Goal: Answer question/provide support: Share knowledge or assist other users

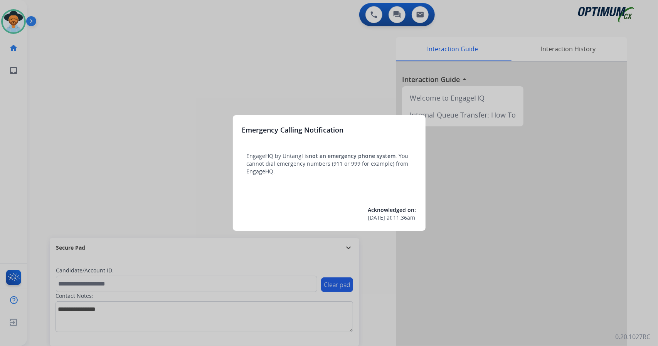
click at [105, 133] on div at bounding box center [329, 173] width 658 height 346
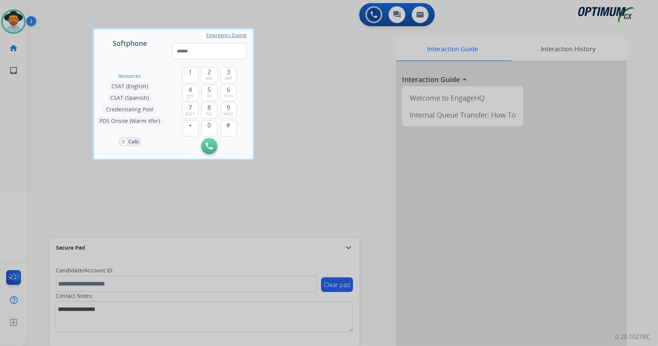
click at [56, 179] on div at bounding box center [329, 173] width 658 height 346
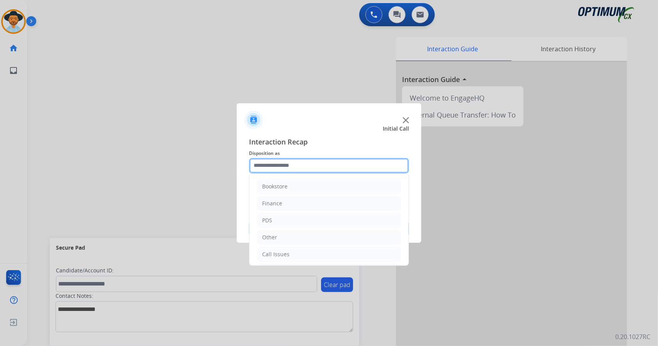
click at [294, 163] on input "text" at bounding box center [329, 165] width 160 height 15
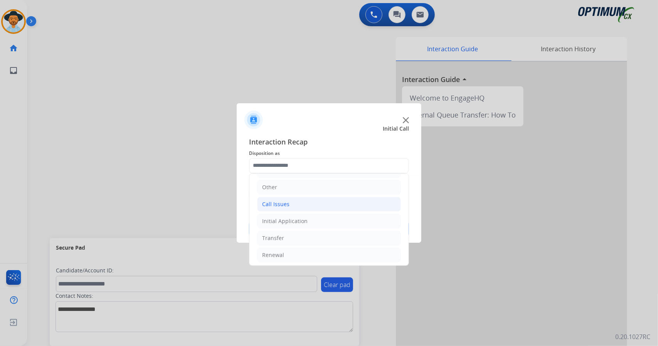
click at [306, 205] on li "Call Issues" at bounding box center [329, 204] width 144 height 15
click at [307, 251] on div "Dropped Call" at bounding box center [295, 255] width 34 height 8
type input "**********"
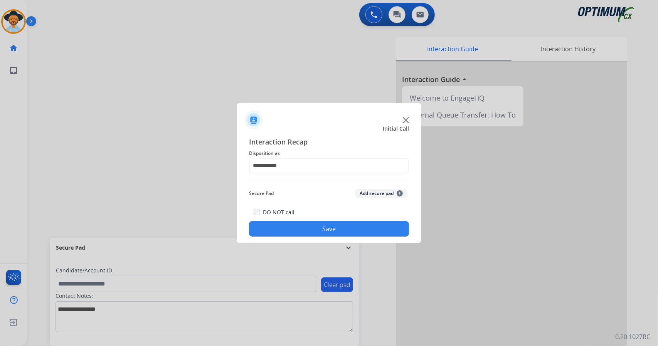
click at [302, 232] on button "Save" at bounding box center [329, 228] width 160 height 15
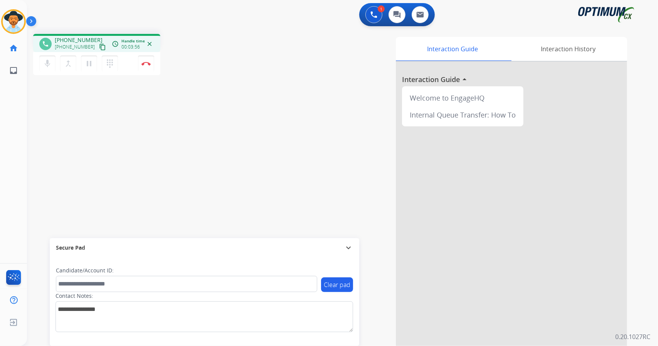
click at [194, 11] on div "1 Voice Interactions 0 Chat Interactions 0 Email Interactions" at bounding box center [337, 15] width 603 height 25
click at [149, 66] on button "Disconnect" at bounding box center [146, 64] width 16 height 16
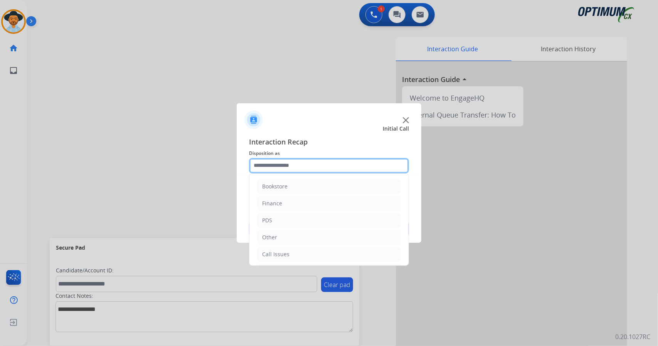
click at [301, 172] on input "text" at bounding box center [329, 165] width 160 height 15
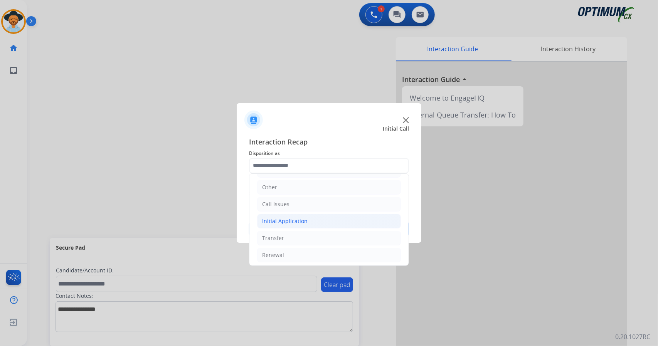
click at [330, 226] on li "Initial Application" at bounding box center [329, 221] width 144 height 15
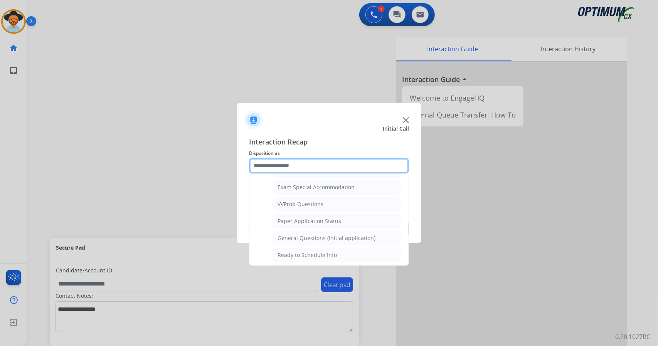
scroll to position [402, 0]
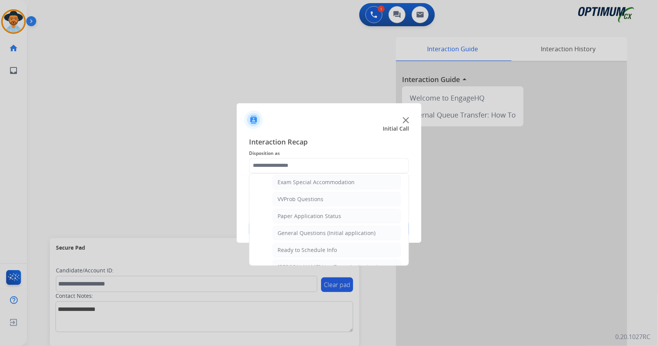
click at [330, 229] on div "General Questions (Initial application)" at bounding box center [327, 233] width 98 height 8
type input "**********"
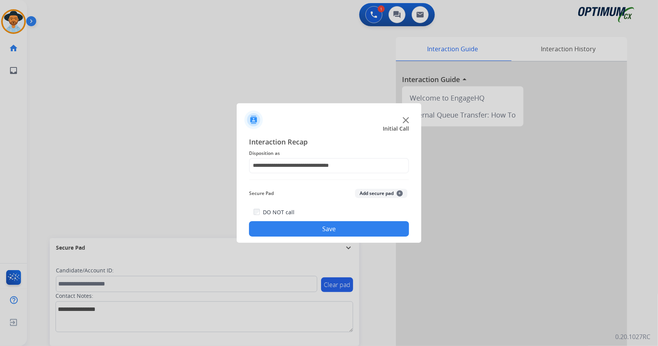
click at [330, 226] on button "Save" at bounding box center [329, 228] width 160 height 15
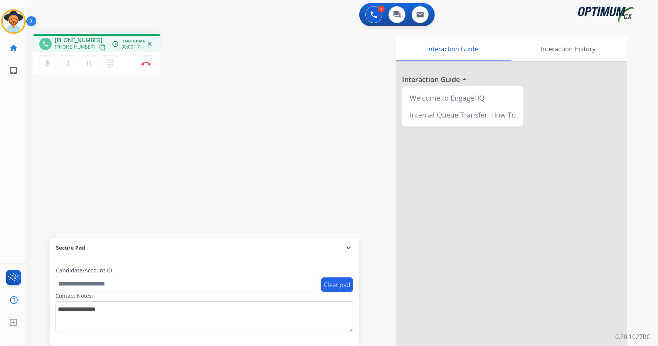
drag, startPoint x: 330, startPoint y: 226, endPoint x: 243, endPoint y: 98, distance: 154.6
click at [243, 98] on div "phone [PHONE_NUMBER] [PHONE_NUMBER] content_copy access_time Call metrics Queue…" at bounding box center [333, 189] width 613 height 322
click at [99, 46] on mat-icon "content_copy" at bounding box center [102, 47] width 7 height 7
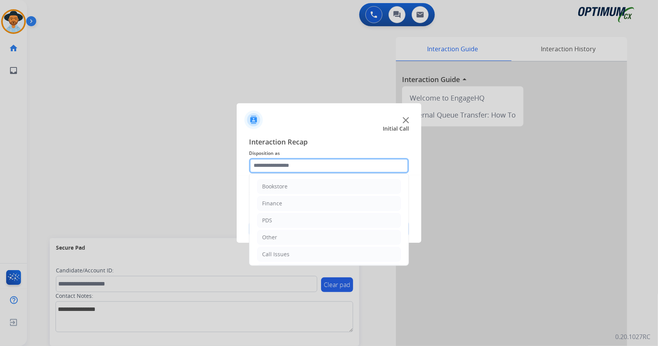
click at [293, 167] on input "text" at bounding box center [329, 165] width 160 height 15
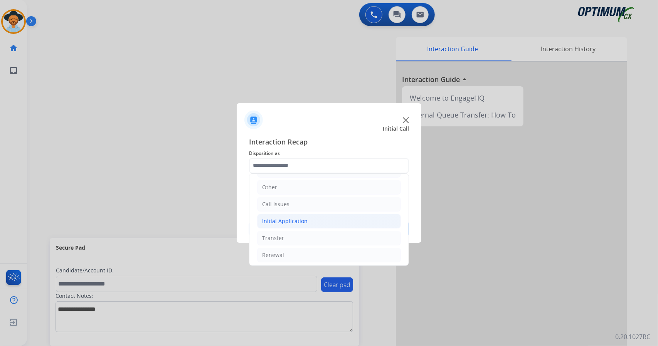
click at [308, 221] on li "Initial Application" at bounding box center [329, 221] width 144 height 15
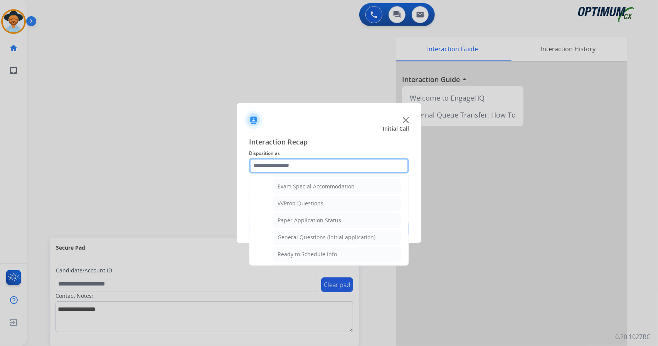
scroll to position [398, 0]
click at [313, 233] on div "General Questions (Initial application)" at bounding box center [327, 237] width 98 height 8
type input "**********"
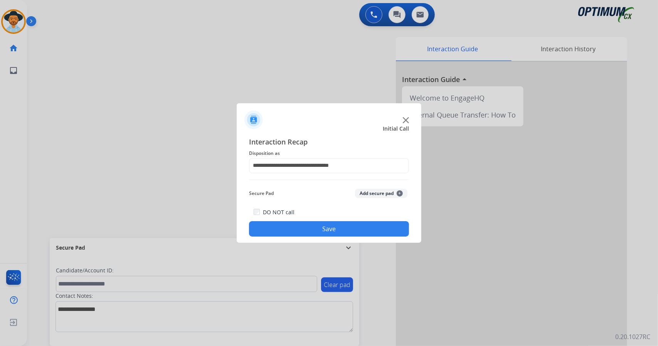
click at [313, 230] on button "Save" at bounding box center [329, 228] width 160 height 15
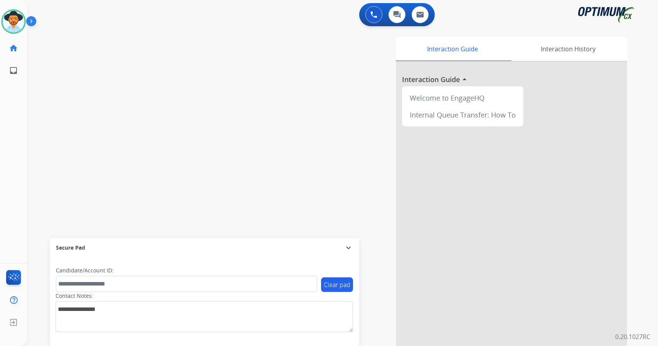
click at [208, 35] on div "swap_horiz Break voice bridge close_fullscreen Connect 3-Way Call merge_type Se…" at bounding box center [333, 189] width 613 height 322
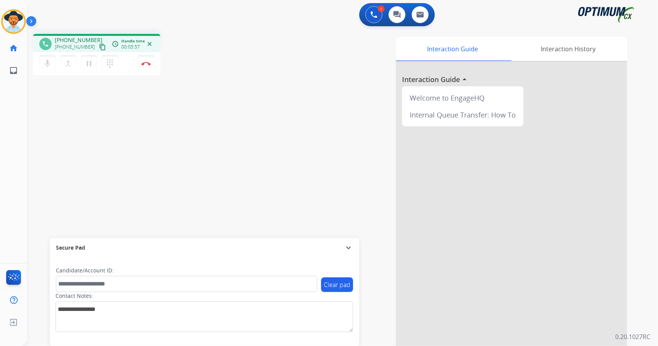
click at [203, 3] on app-navbar "1 Voice Interactions 0 Chat Interactions 0 Email Interactions" at bounding box center [333, 14] width 613 height 28
click at [153, 66] on button "Disconnect" at bounding box center [146, 64] width 16 height 16
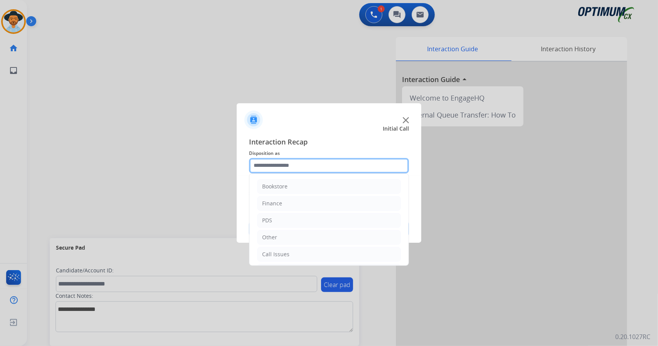
click at [303, 168] on input "text" at bounding box center [329, 165] width 160 height 15
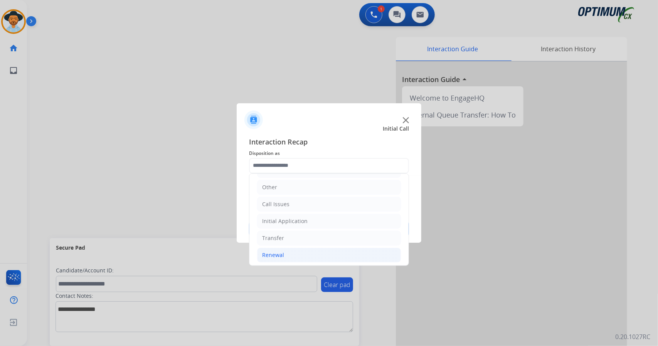
click at [316, 259] on li "Renewal" at bounding box center [329, 255] width 144 height 15
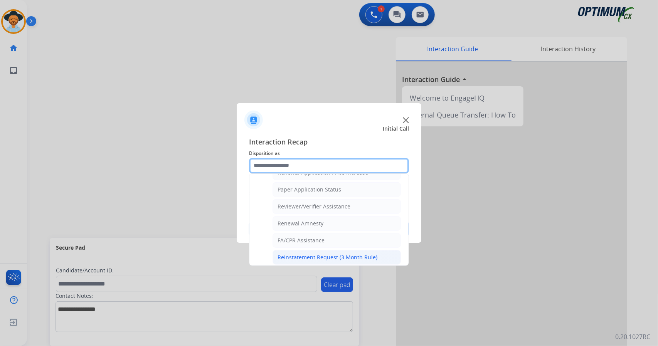
scroll to position [291, 0]
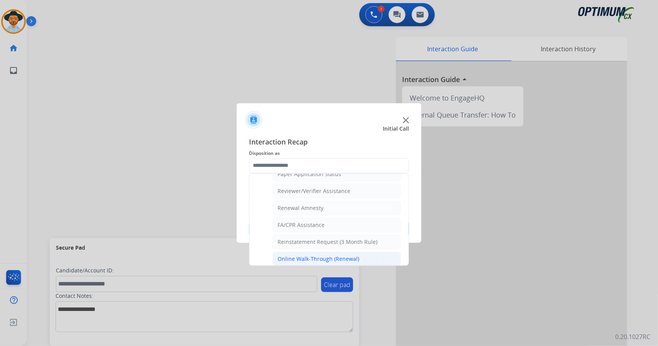
click at [310, 255] on div "Online Walk-Through (Renewal)" at bounding box center [319, 259] width 82 height 8
type input "**********"
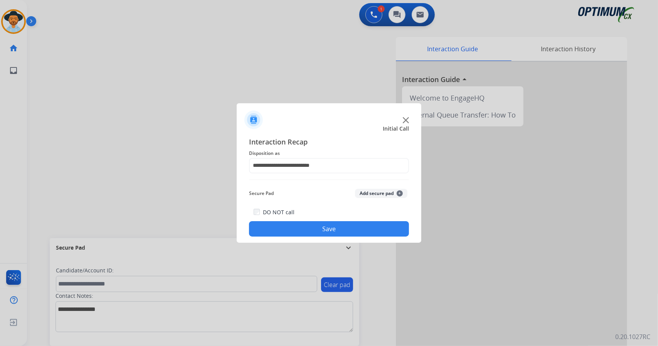
click at [302, 235] on button "Save" at bounding box center [329, 228] width 160 height 15
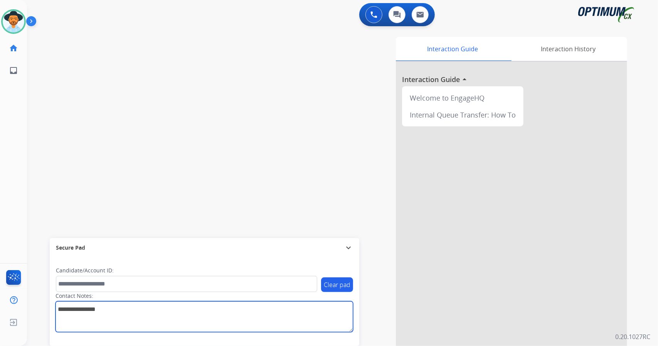
click at [163, 322] on textarea at bounding box center [205, 317] width 298 height 31
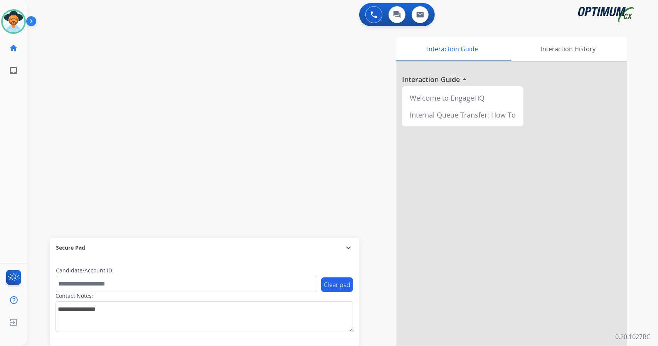
click at [152, 250] on div "Secure Pad" at bounding box center [204, 247] width 297 height 13
click at [150, 338] on div "Secure Pad" at bounding box center [204, 336] width 297 height 13
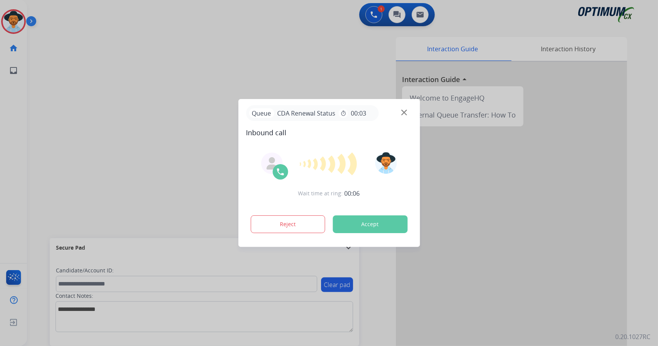
click at [376, 221] on button "Accept" at bounding box center [370, 225] width 75 height 18
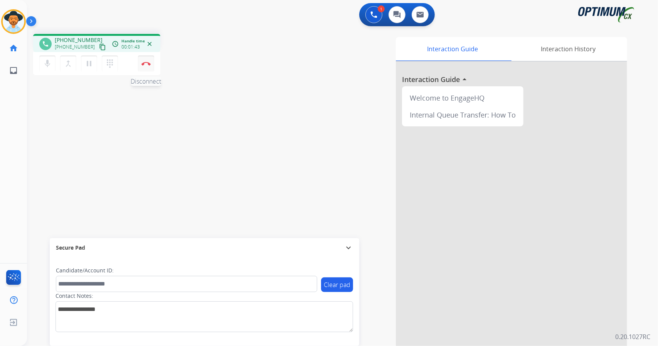
click at [145, 66] on button "Disconnect" at bounding box center [146, 64] width 16 height 16
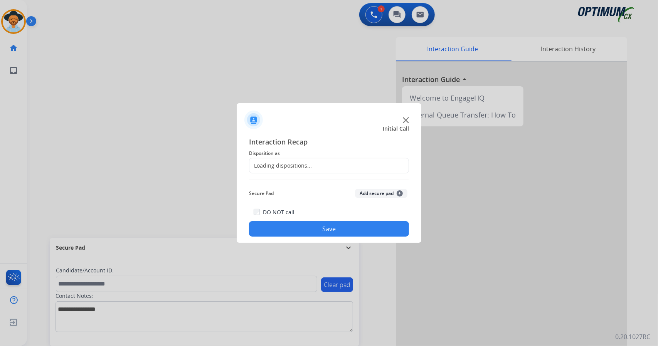
click at [328, 158] on div "Loading dispositions..." at bounding box center [329, 165] width 160 height 15
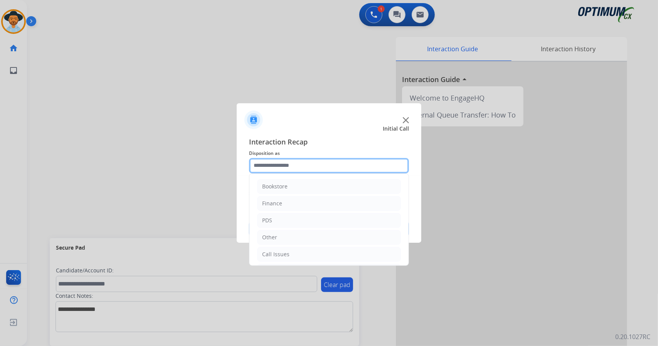
click at [329, 163] on input "text" at bounding box center [329, 165] width 160 height 15
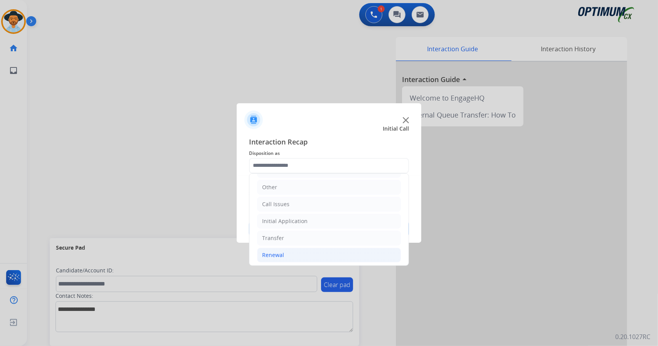
click at [309, 253] on li "Renewal" at bounding box center [329, 255] width 144 height 15
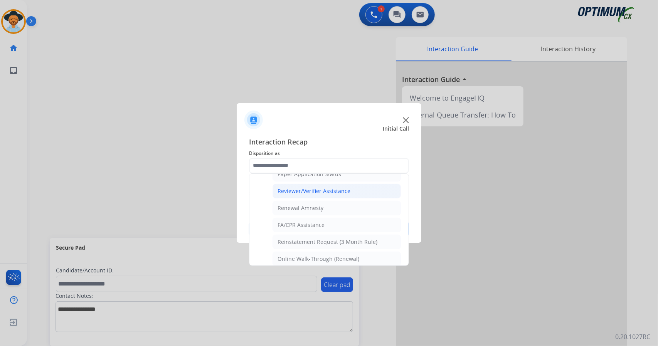
click at [335, 187] on div "Reviewer/Verifier Assistance" at bounding box center [314, 191] width 73 height 8
type input "**********"
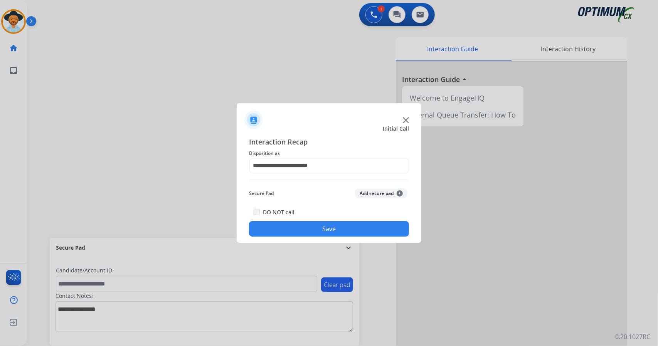
click at [346, 226] on button "Save" at bounding box center [329, 228] width 160 height 15
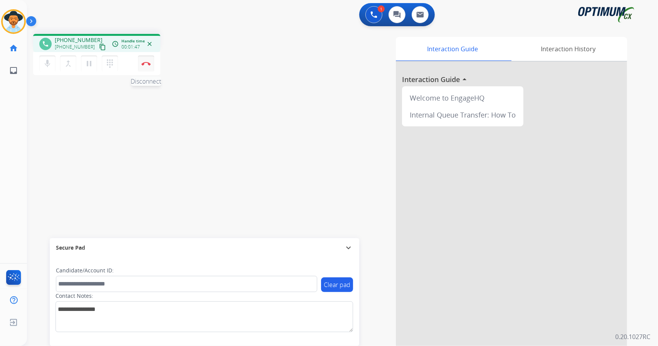
click at [152, 68] on button "Disconnect" at bounding box center [146, 64] width 16 height 16
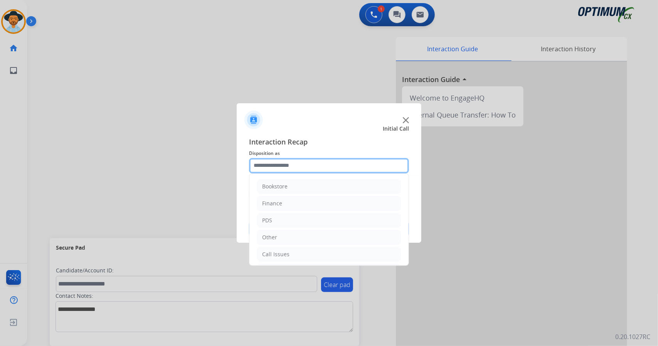
click at [313, 165] on input "text" at bounding box center [329, 165] width 160 height 15
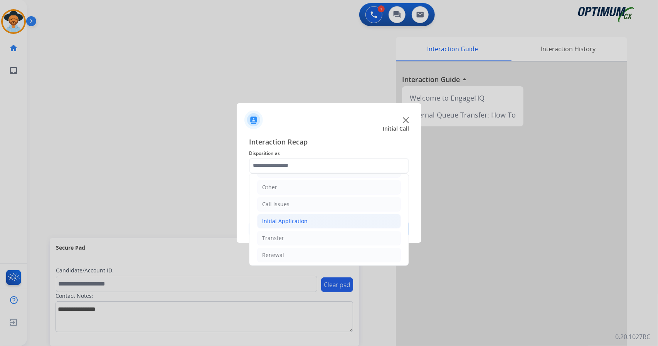
click at [323, 221] on li "Initial Application" at bounding box center [329, 221] width 144 height 15
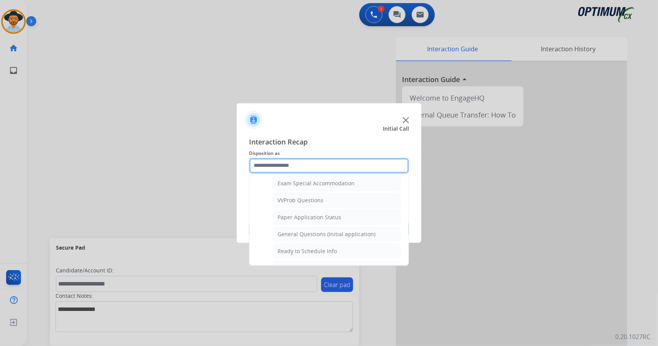
scroll to position [401, 0]
click at [323, 227] on li "General Questions (Initial application)" at bounding box center [337, 234] width 128 height 15
type input "**********"
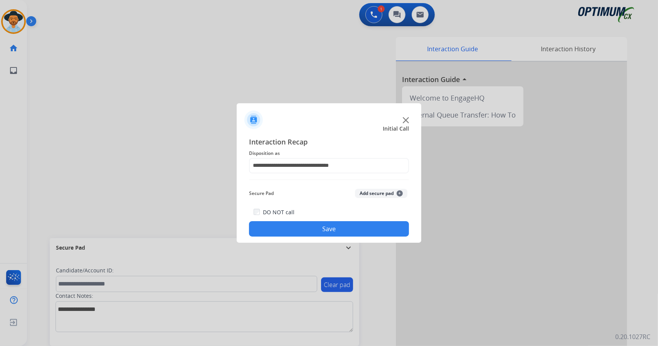
click at [326, 227] on button "Save" at bounding box center [329, 228] width 160 height 15
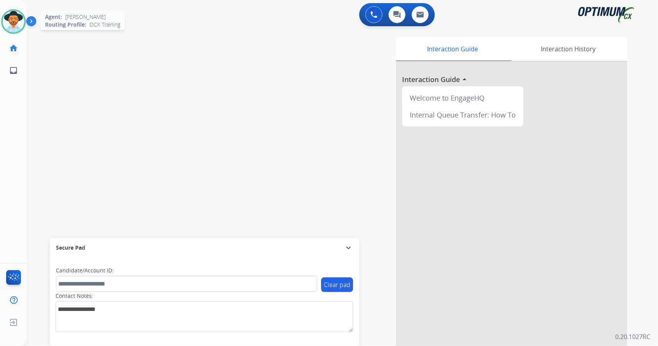
click at [5, 19] on img at bounding box center [14, 22] width 22 height 22
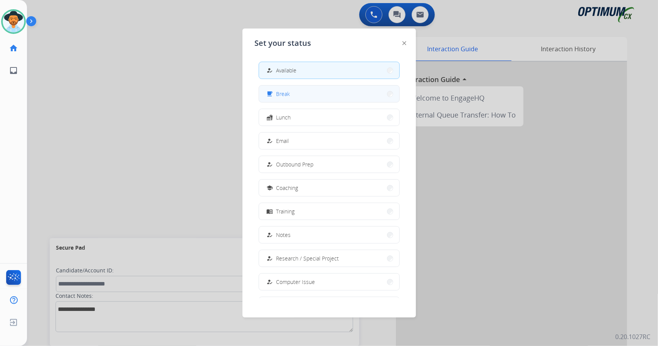
click at [317, 96] on button "free_breakfast Break" at bounding box center [329, 94] width 140 height 17
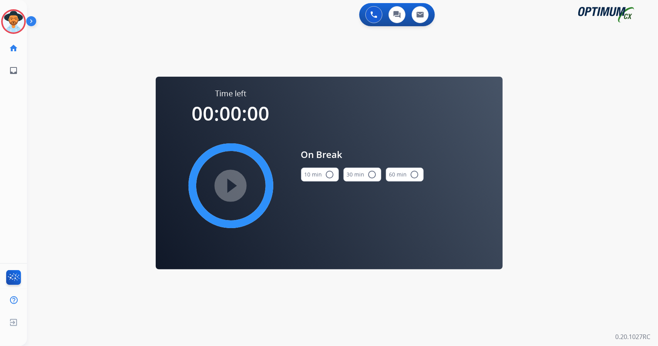
click at [625, 266] on div "0 Voice Interactions 0 Chat Interactions 0 Email Interactions swap_horiz Break …" at bounding box center [342, 173] width 631 height 346
click at [329, 174] on mat-icon "radio_button_unchecked" at bounding box center [329, 174] width 9 height 9
click at [236, 188] on mat-icon "play_circle_filled" at bounding box center [230, 185] width 9 height 9
click at [14, 22] on icon at bounding box center [13, 21] width 25 height 25
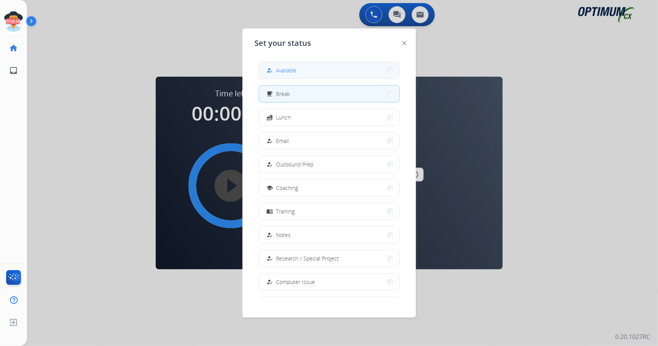
click at [339, 74] on button "how_to_reg Available" at bounding box center [329, 70] width 140 height 17
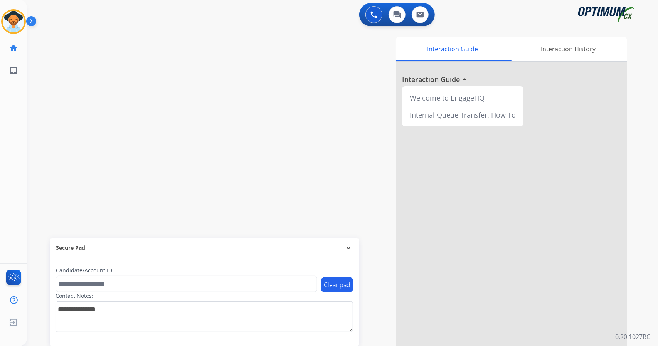
click at [0, 152] on div "[PERSON_NAME] Available Edit Avatar Agent: [PERSON_NAME] Profile: OCX Training …" at bounding box center [13, 173] width 27 height 346
click at [18, 22] on img at bounding box center [14, 22] width 22 height 22
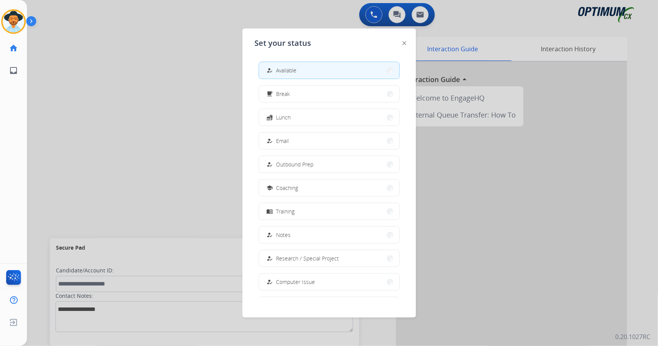
click at [118, 151] on div at bounding box center [329, 173] width 658 height 346
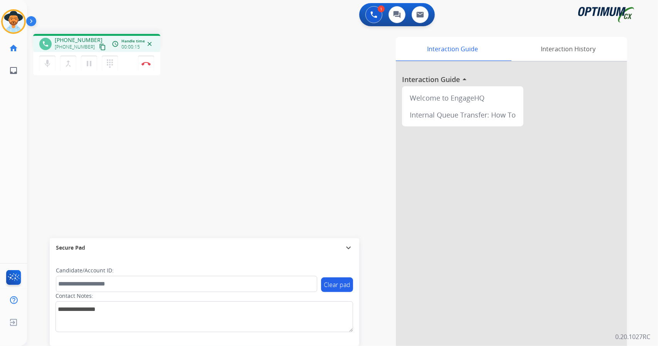
click at [227, 90] on div "phone [PHONE_NUMBER] [PHONE_NUMBER] content_copy access_time Call metrics Queue…" at bounding box center [333, 189] width 613 height 322
click at [144, 64] on img at bounding box center [146, 64] width 9 height 4
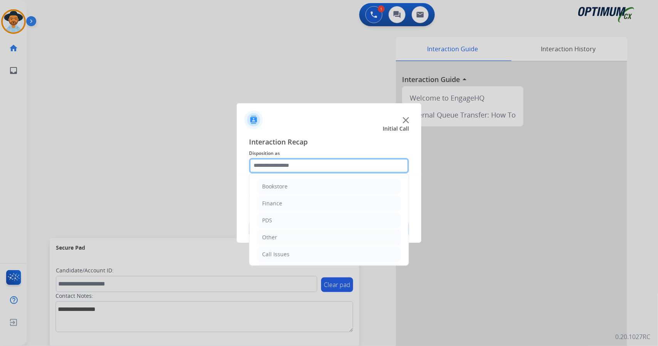
click at [277, 159] on input "text" at bounding box center [329, 165] width 160 height 15
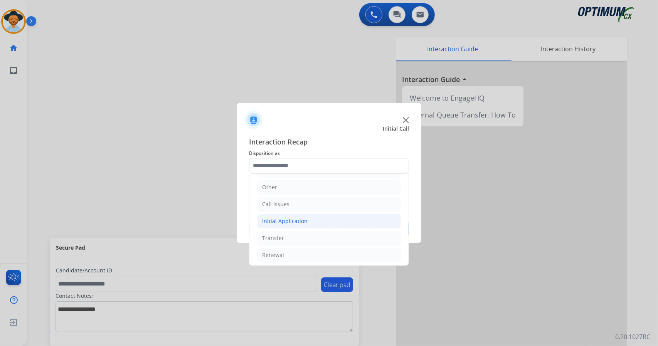
click at [310, 217] on li "Initial Application" at bounding box center [329, 221] width 144 height 15
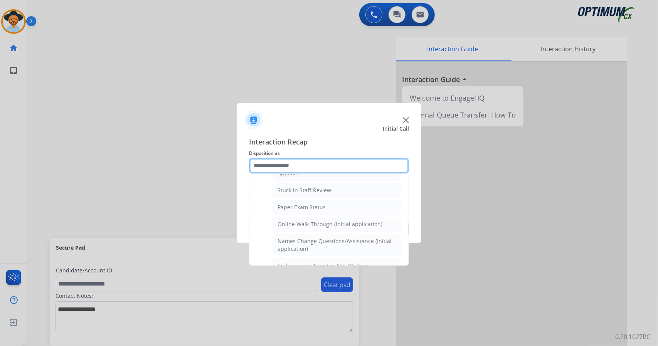
scroll to position [132, 0]
click at [310, 221] on div "Online Walk-Through (Initial application)" at bounding box center [330, 225] width 105 height 8
type input "**********"
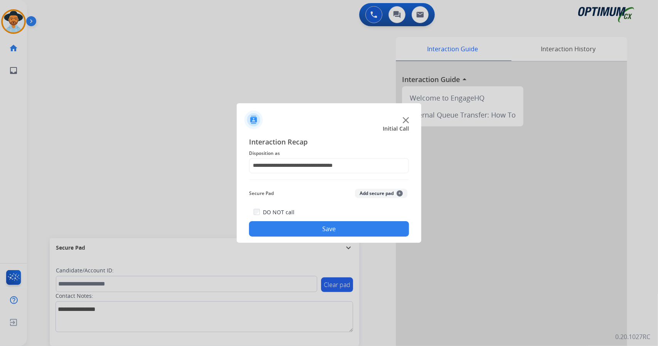
click at [314, 227] on button "Save" at bounding box center [329, 228] width 160 height 15
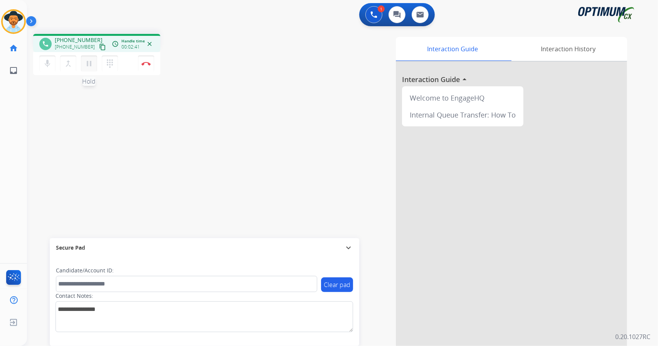
click at [86, 66] on mat-icon "pause" at bounding box center [88, 63] width 9 height 9
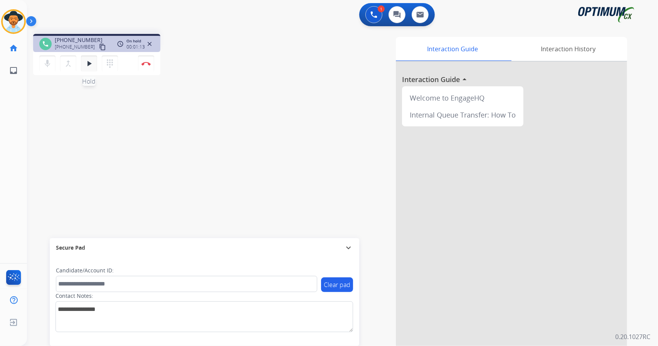
click at [93, 68] on button "play_arrow Hold" at bounding box center [89, 64] width 16 height 16
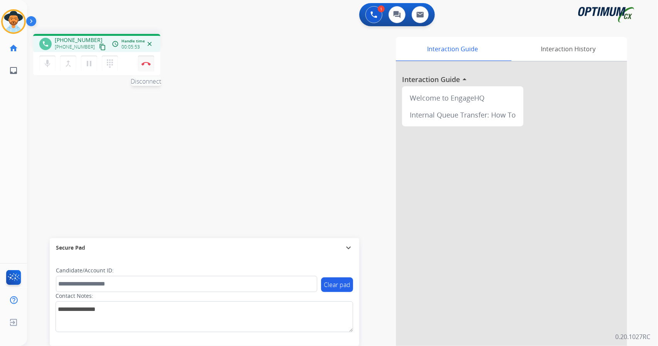
click at [151, 70] on button "Disconnect" at bounding box center [146, 64] width 16 height 16
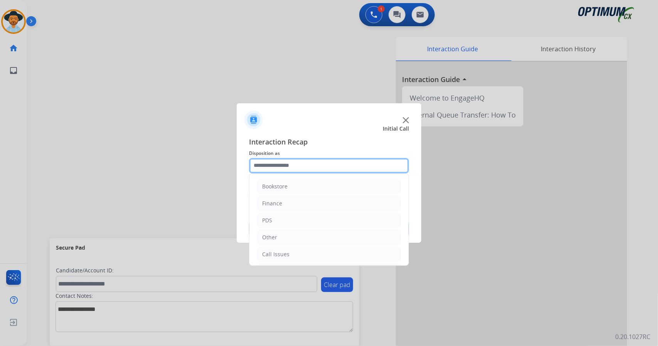
click at [303, 160] on input "text" at bounding box center [329, 165] width 160 height 15
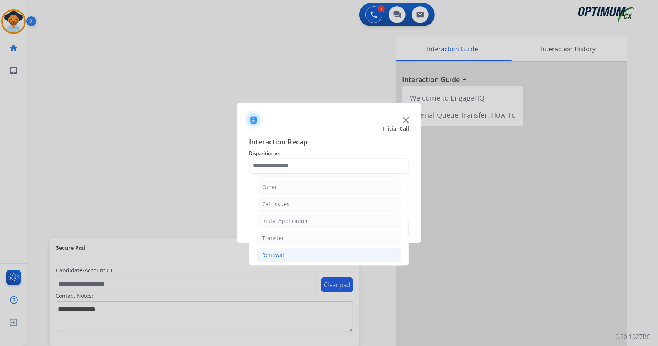
click at [311, 250] on li "Renewal" at bounding box center [329, 255] width 144 height 15
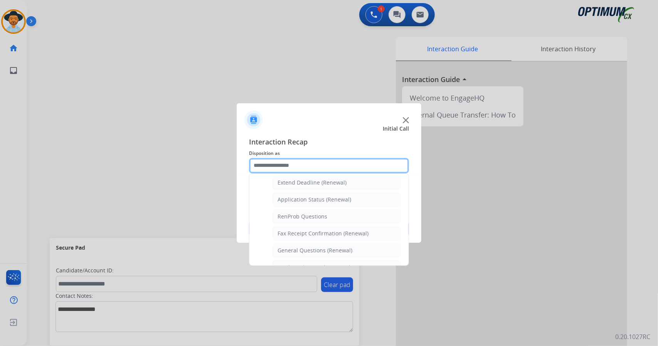
scroll to position [160, 0]
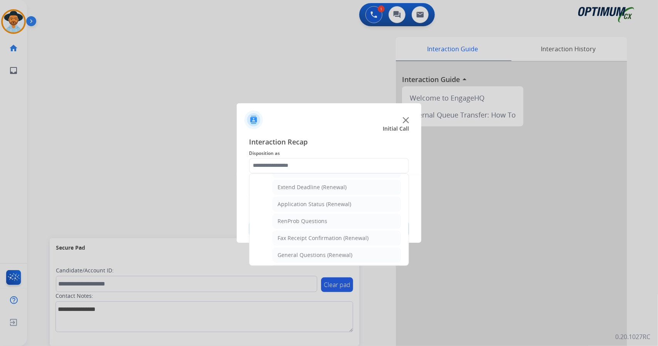
click at [311, 251] on div "General Questions (Renewal)" at bounding box center [315, 255] width 75 height 8
type input "**********"
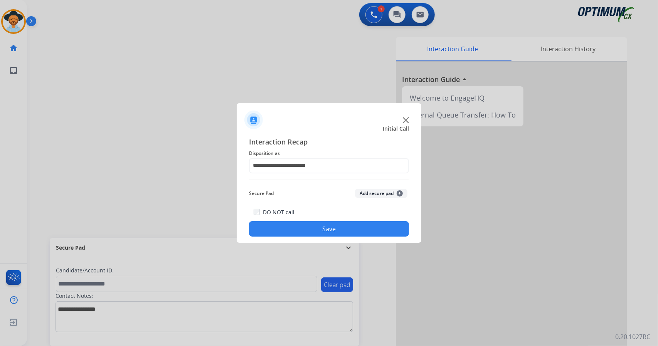
click at [300, 226] on button "Save" at bounding box center [329, 228] width 160 height 15
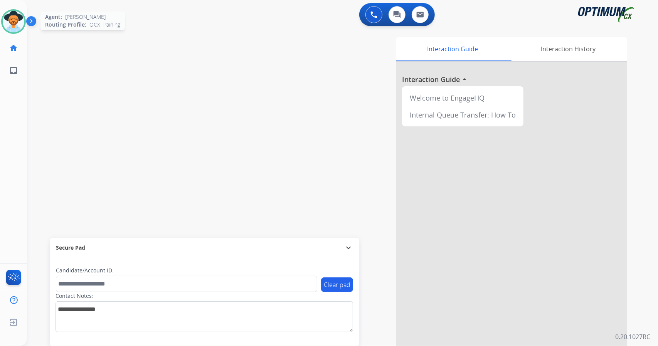
click at [12, 33] on div at bounding box center [13, 21] width 25 height 25
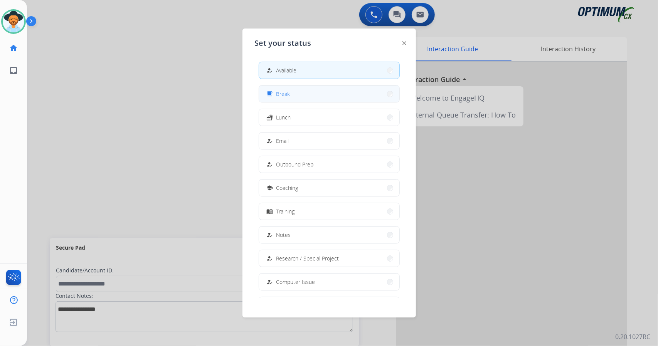
click at [344, 101] on button "free_breakfast Break" at bounding box center [329, 94] width 140 height 17
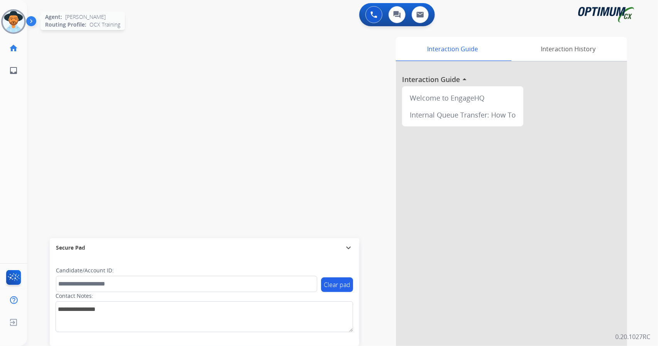
click at [7, 17] on img at bounding box center [14, 22] width 22 height 22
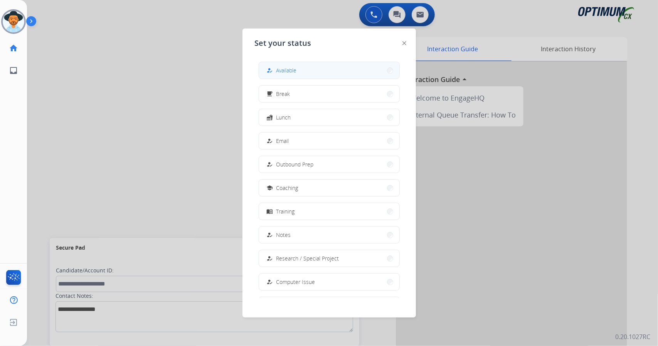
click at [267, 66] on button "how_to_reg Available" at bounding box center [329, 70] width 140 height 17
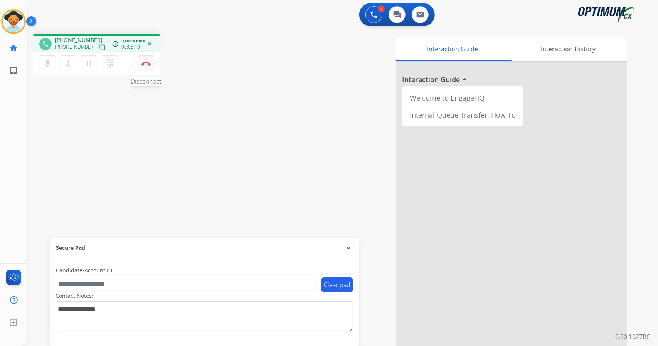
click at [151, 61] on button "Disconnect" at bounding box center [146, 64] width 16 height 16
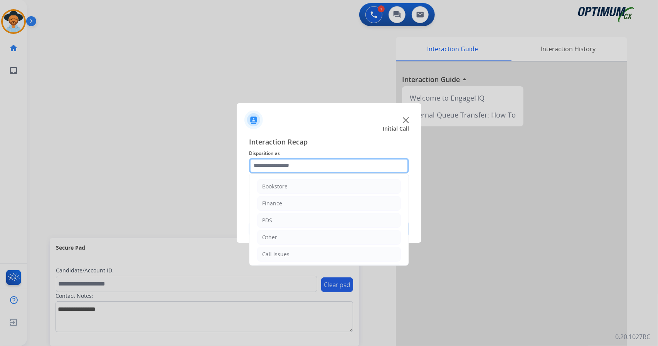
click at [318, 164] on input "text" at bounding box center [329, 165] width 160 height 15
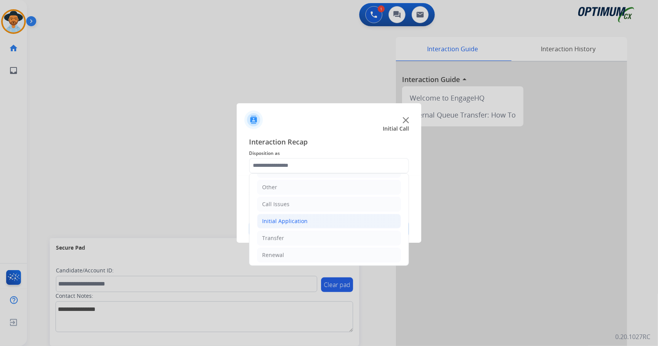
click at [318, 222] on li "Initial Application" at bounding box center [329, 221] width 144 height 15
click at [339, 248] on li "Appeals" at bounding box center [337, 255] width 128 height 15
type input "*******"
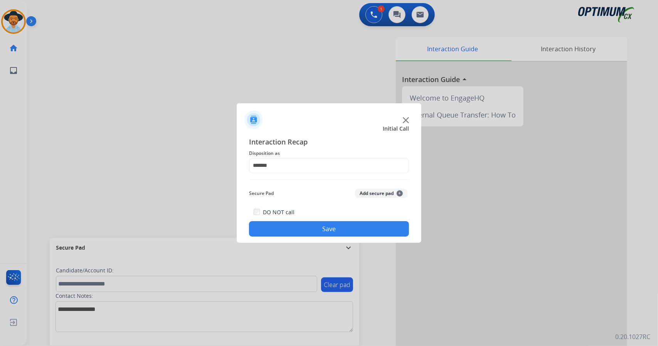
click at [335, 230] on button "Save" at bounding box center [329, 228] width 160 height 15
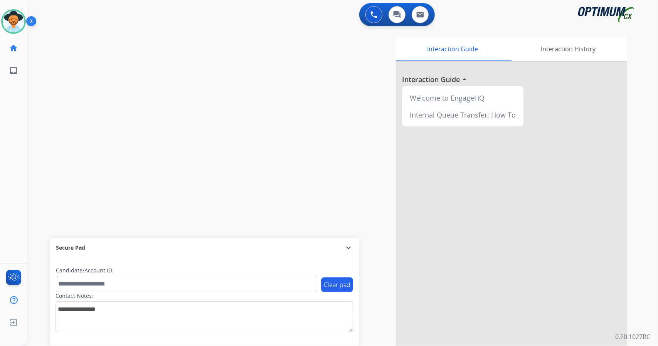
click at [205, 8] on div "0 Voice Interactions 0 Chat Interactions 0 Email Interactions" at bounding box center [337, 15] width 603 height 25
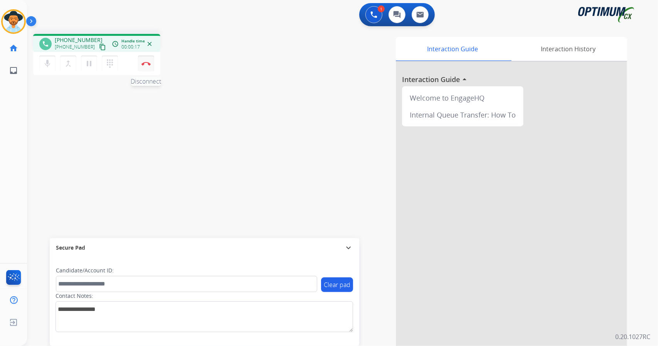
click at [150, 62] on button "Disconnect" at bounding box center [146, 64] width 16 height 16
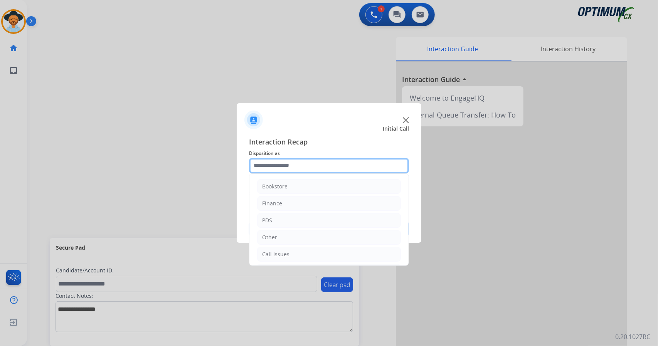
click at [354, 168] on input "text" at bounding box center [329, 165] width 160 height 15
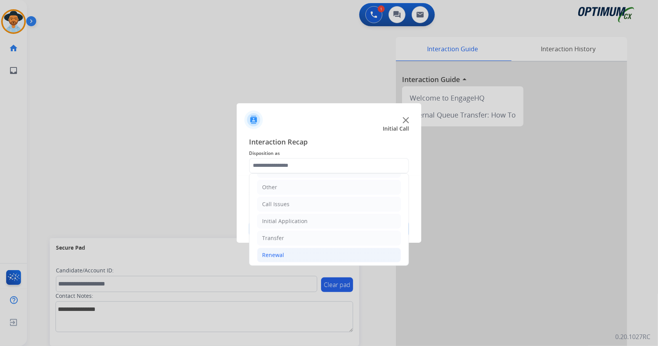
click at [338, 254] on li "Renewal" at bounding box center [329, 255] width 144 height 15
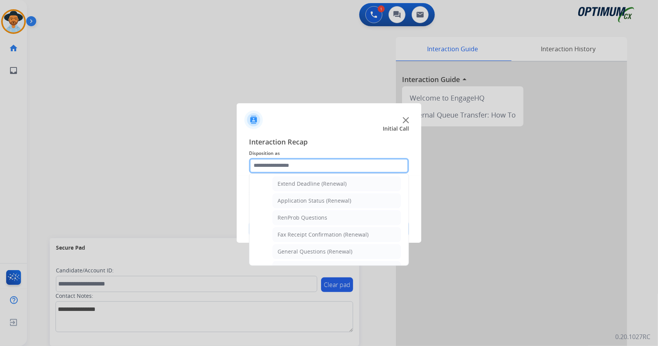
scroll to position [163, 0]
click at [338, 254] on li "General Questions (Renewal)" at bounding box center [337, 251] width 128 height 15
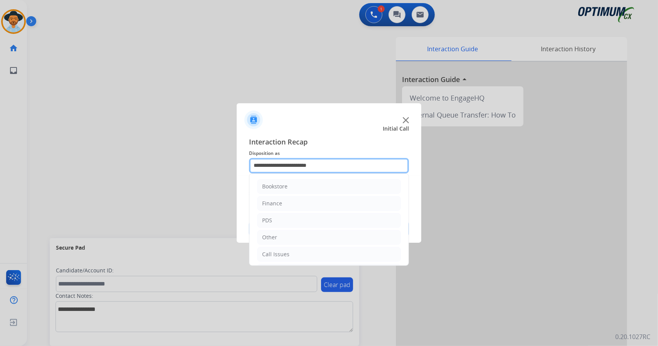
click at [329, 166] on input "**********" at bounding box center [329, 165] width 160 height 15
click at [329, 259] on li "Call Issues" at bounding box center [329, 254] width 144 height 15
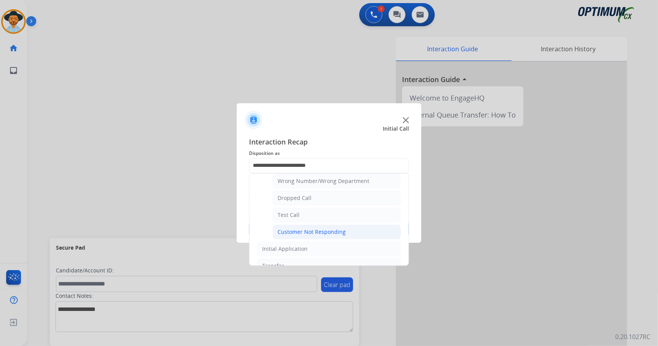
click at [312, 228] on div "Customer Not Responding" at bounding box center [312, 232] width 68 height 8
type input "**********"
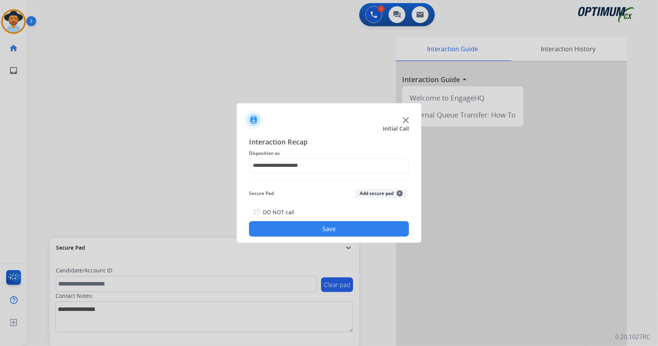
click at [312, 227] on button "Save" at bounding box center [329, 228] width 160 height 15
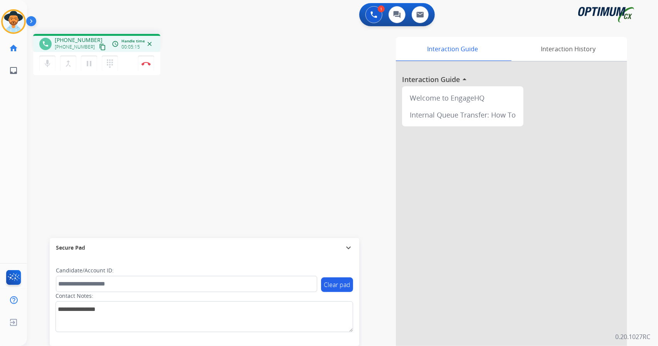
click at [0, 123] on div "[PERSON_NAME] Edit Avatar Agent: [PERSON_NAME] Profile: OCX Training home Home …" at bounding box center [13, 173] width 27 height 346
click at [150, 63] on img at bounding box center [146, 64] width 9 height 4
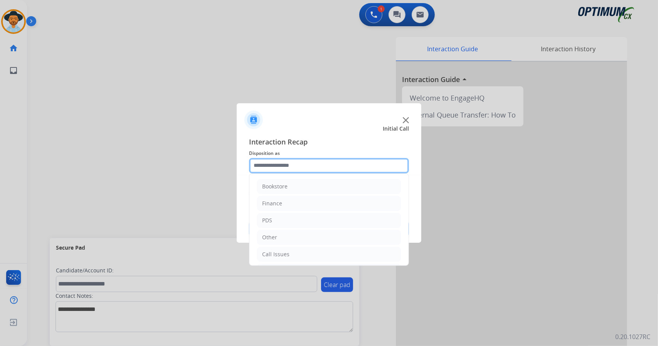
click at [303, 167] on input "text" at bounding box center [329, 165] width 160 height 15
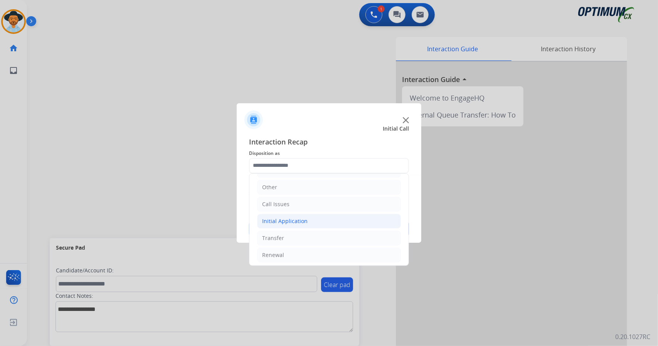
click at [324, 219] on li "Initial Application" at bounding box center [329, 221] width 144 height 15
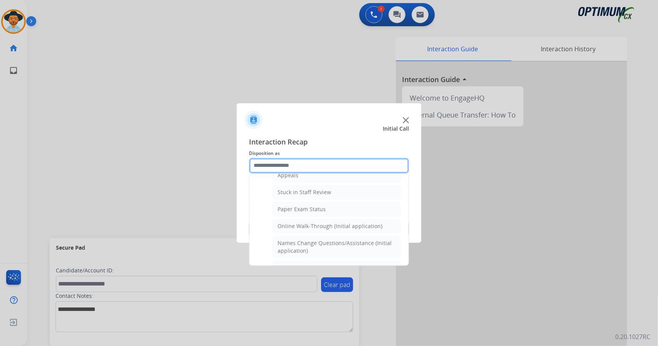
scroll to position [146, 0]
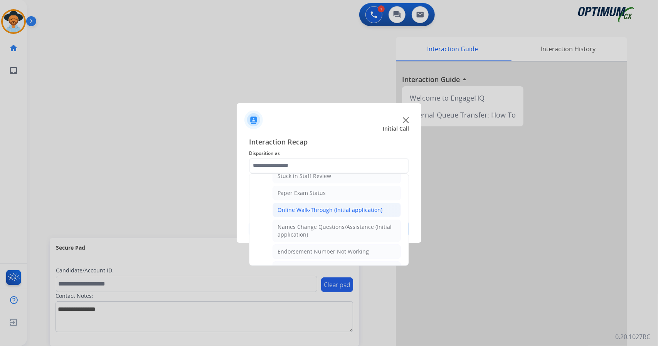
click at [318, 207] on div "Online Walk-Through (Initial application)" at bounding box center [330, 210] width 105 height 8
type input "**********"
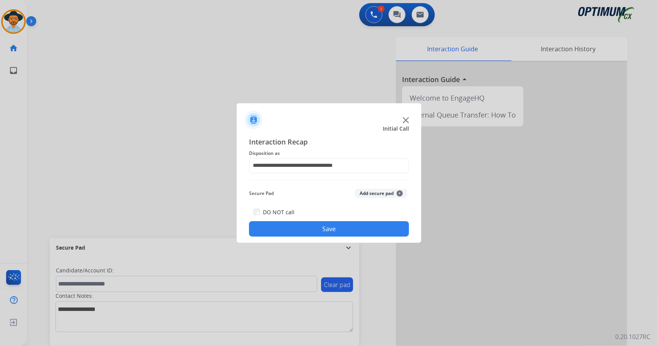
click at [321, 227] on button "Save" at bounding box center [329, 228] width 160 height 15
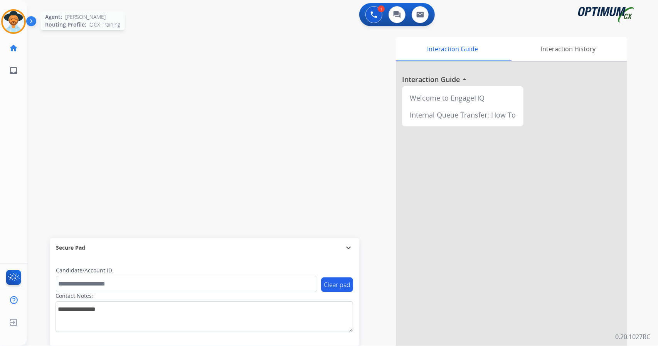
click at [13, 23] on img at bounding box center [14, 22] width 22 height 22
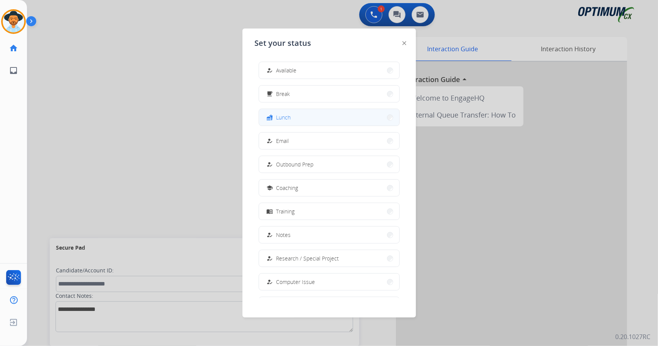
click at [305, 113] on button "fastfood Lunch" at bounding box center [329, 117] width 140 height 17
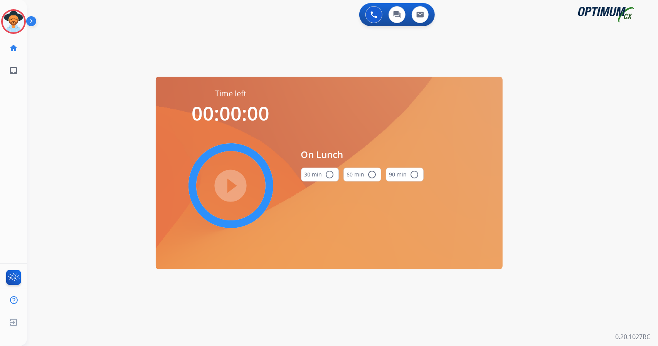
click at [563, 168] on div "0 Voice Interactions 0 Chat Interactions 0 Email Interactions swap_horiz Break …" at bounding box center [342, 173] width 631 height 346
click at [312, 168] on button "30 min radio_button_unchecked" at bounding box center [320, 175] width 38 height 14
click at [234, 190] on mat-icon "play_circle_filled" at bounding box center [230, 185] width 9 height 9
